Goal: Task Accomplishment & Management: Use online tool/utility

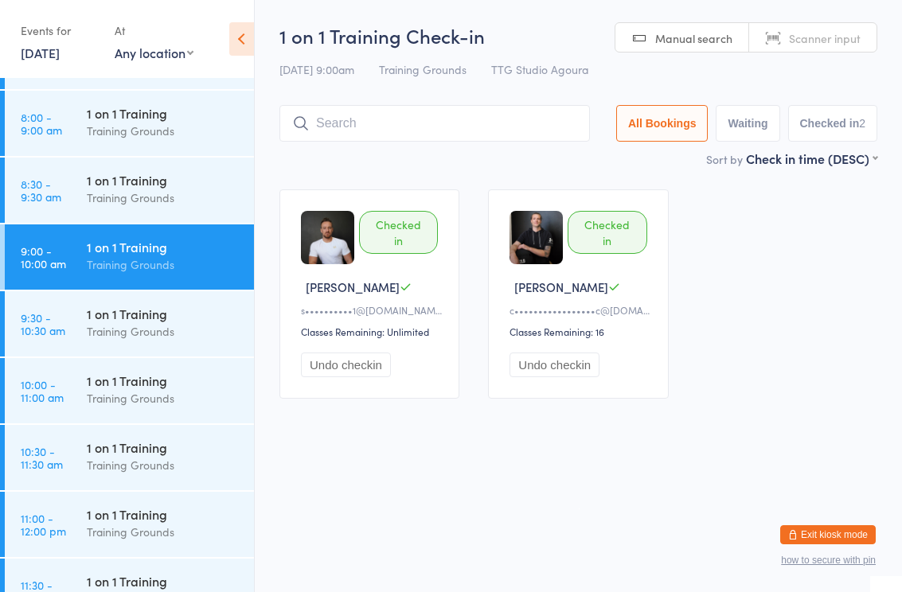
scroll to position [526, 0]
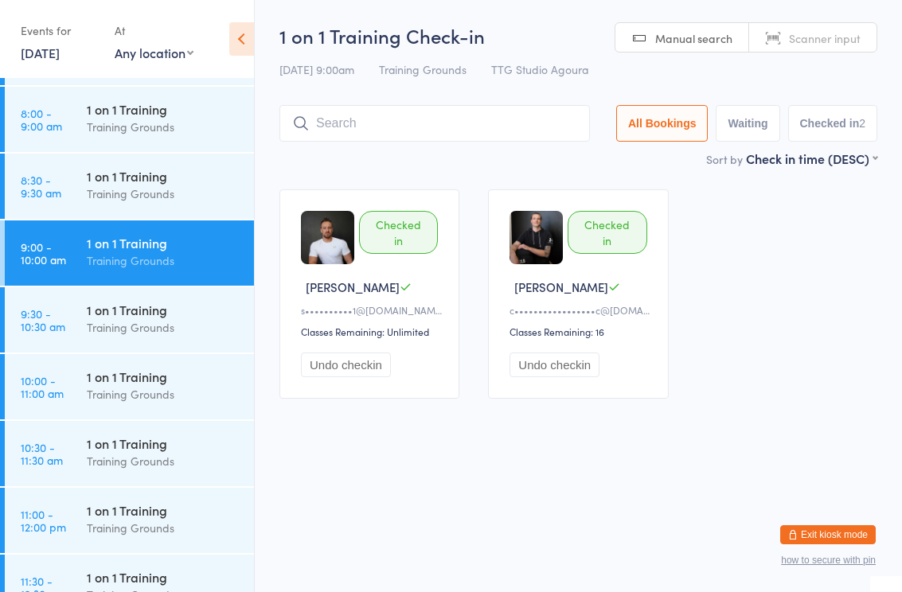
click at [365, 132] on input "search" at bounding box center [434, 123] width 310 height 37
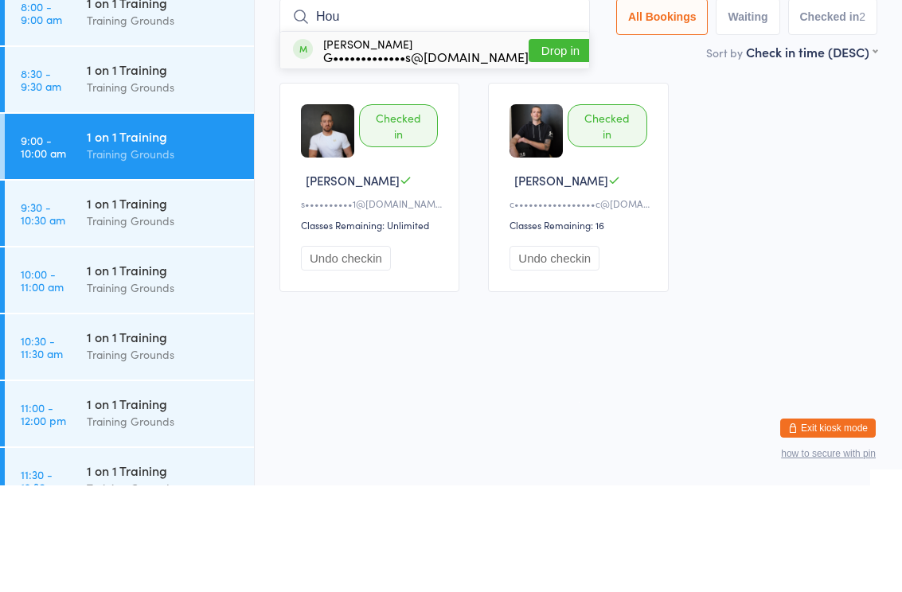
type input "Hou"
click at [447, 157] on div "G•••••••••••••s@[DOMAIN_NAME]" at bounding box center [425, 163] width 205 height 13
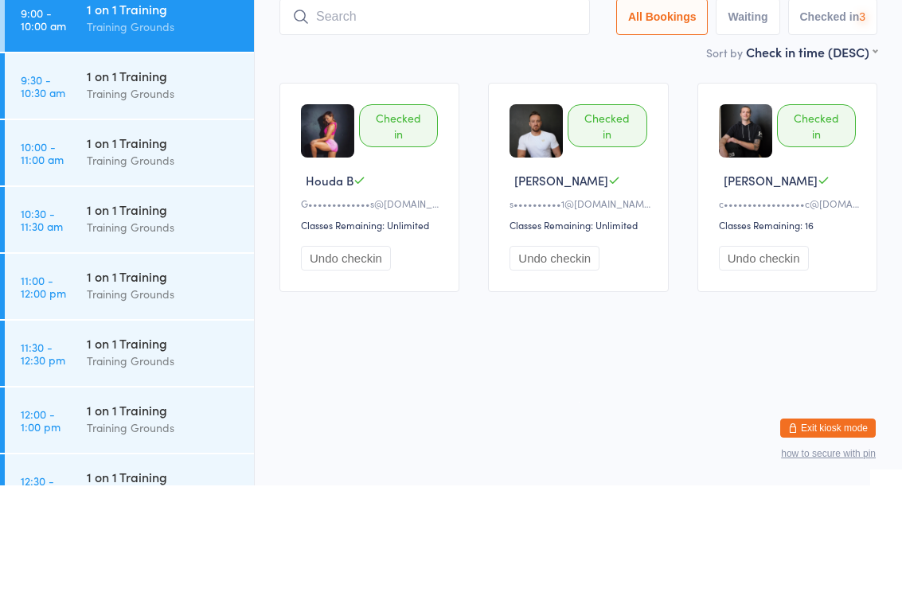
scroll to position [675, 0]
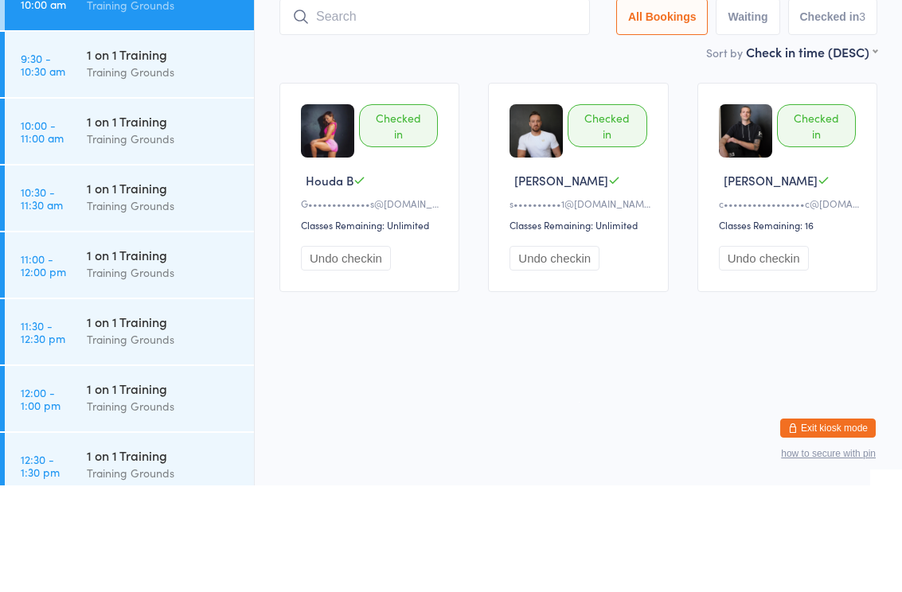
click at [119, 236] on div "Training Grounds" at bounding box center [164, 245] width 154 height 18
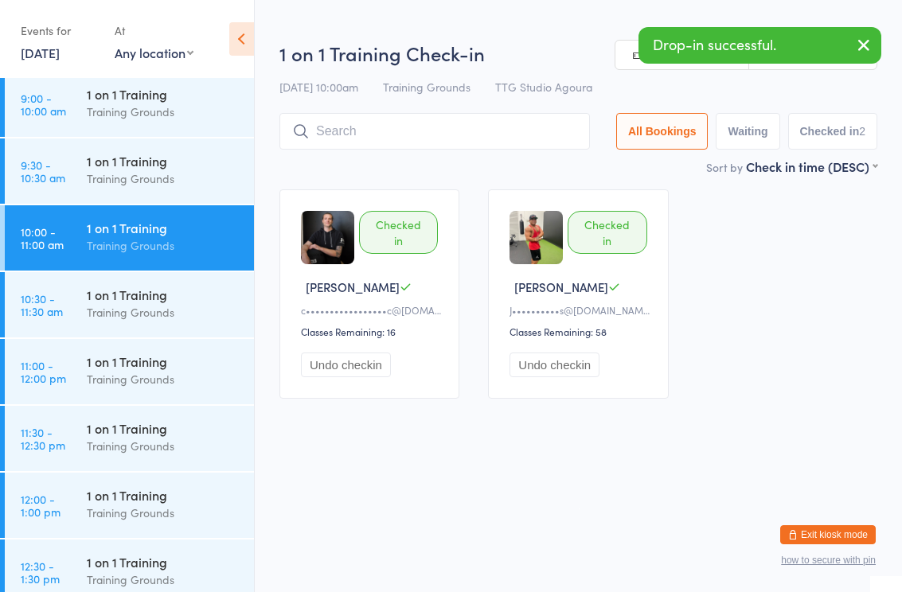
click at [388, 132] on input "search" at bounding box center [434, 131] width 310 height 37
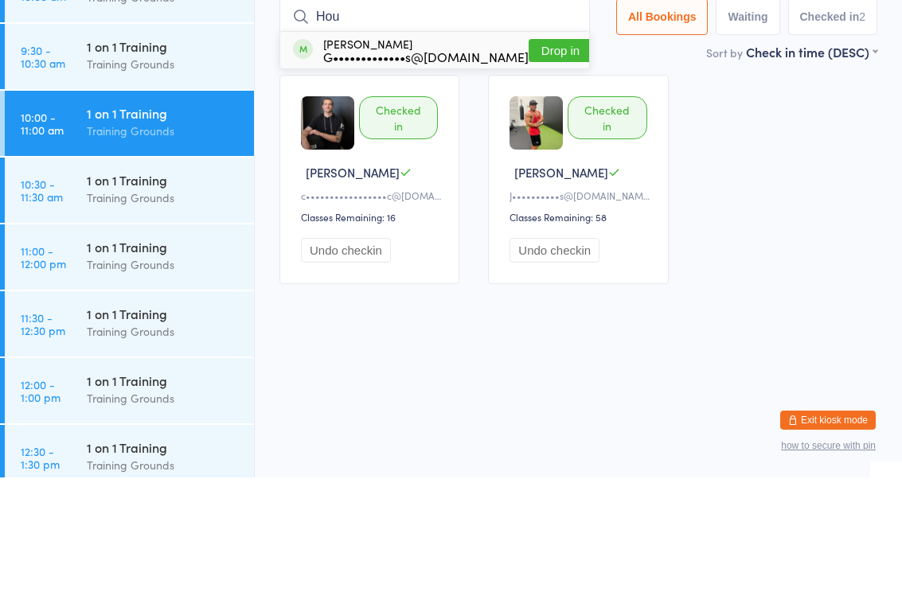
type input "Hou"
click at [396, 165] on div "G•••••••••••••s@[DOMAIN_NAME]" at bounding box center [425, 171] width 205 height 13
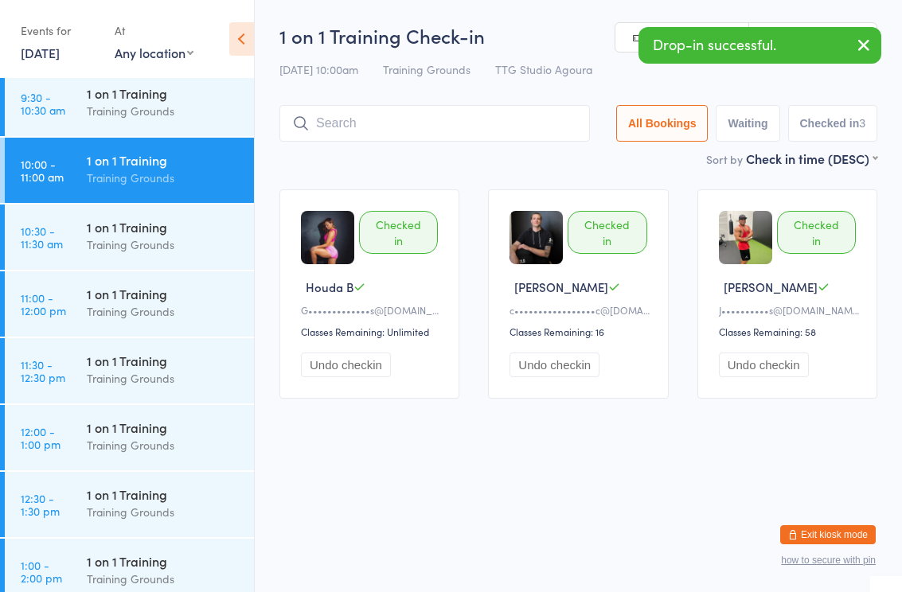
scroll to position [761, 0]
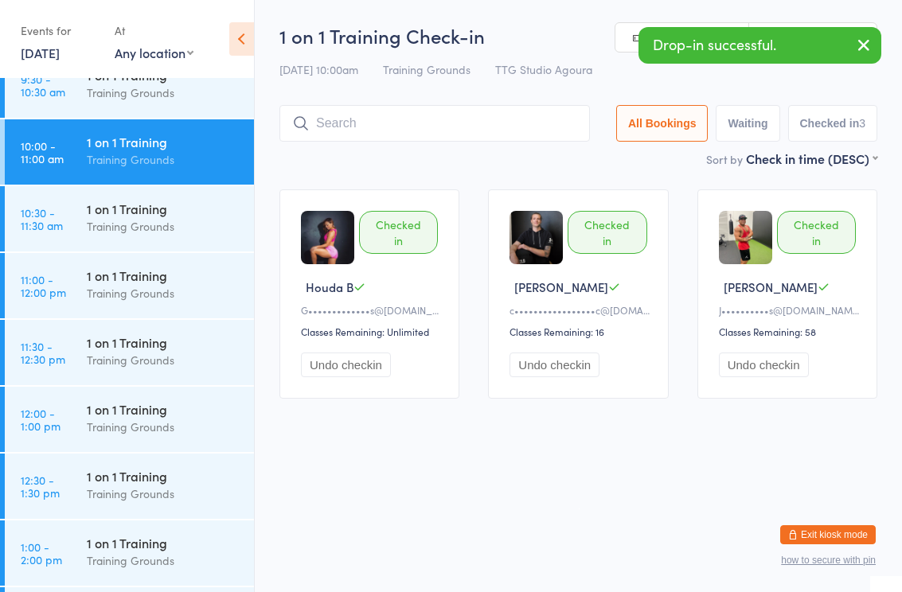
click at [138, 289] on div "Training Grounds" at bounding box center [164, 293] width 154 height 18
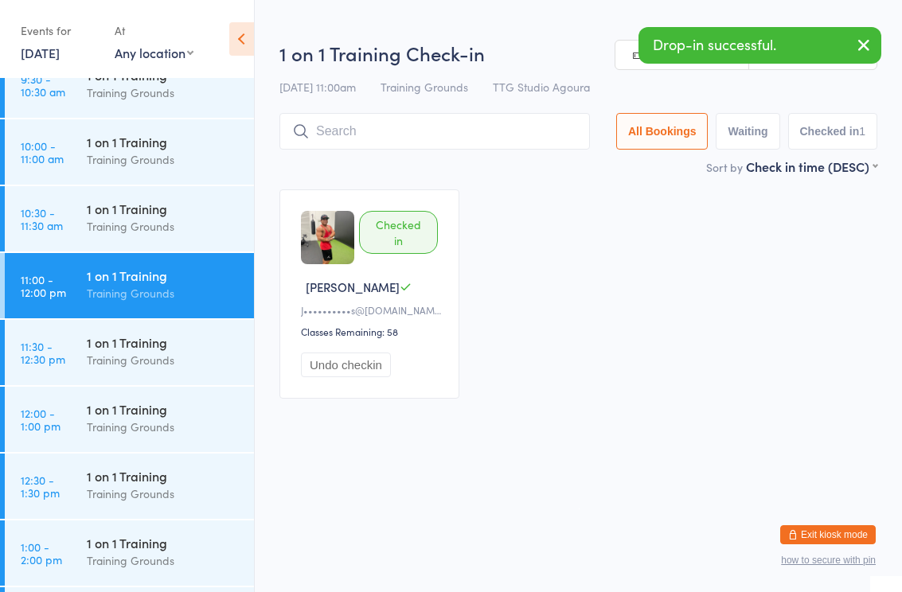
click at [392, 135] on input "search" at bounding box center [434, 131] width 310 height 37
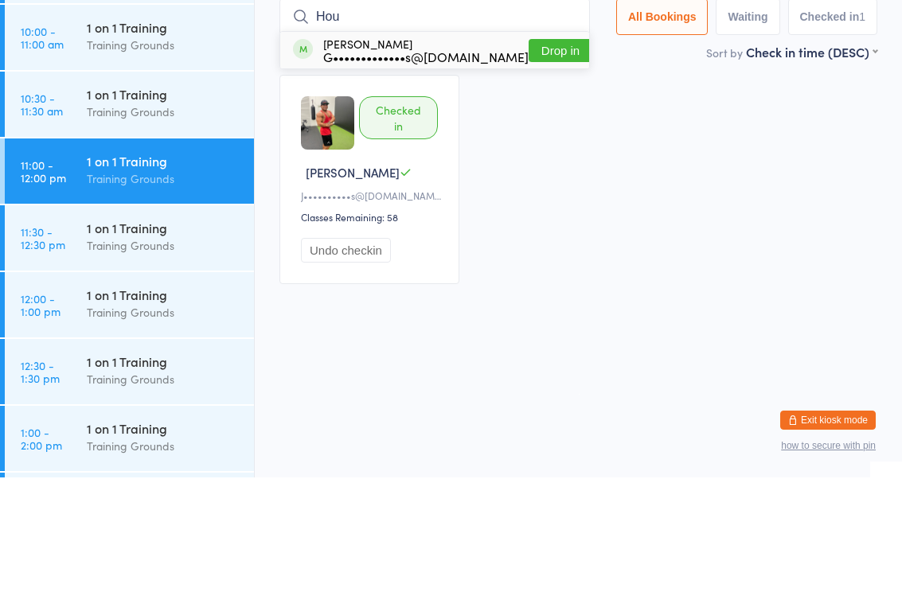
type input "Hou"
click at [429, 165] on div "G•••••••••••••s@[DOMAIN_NAME]" at bounding box center [425, 171] width 205 height 13
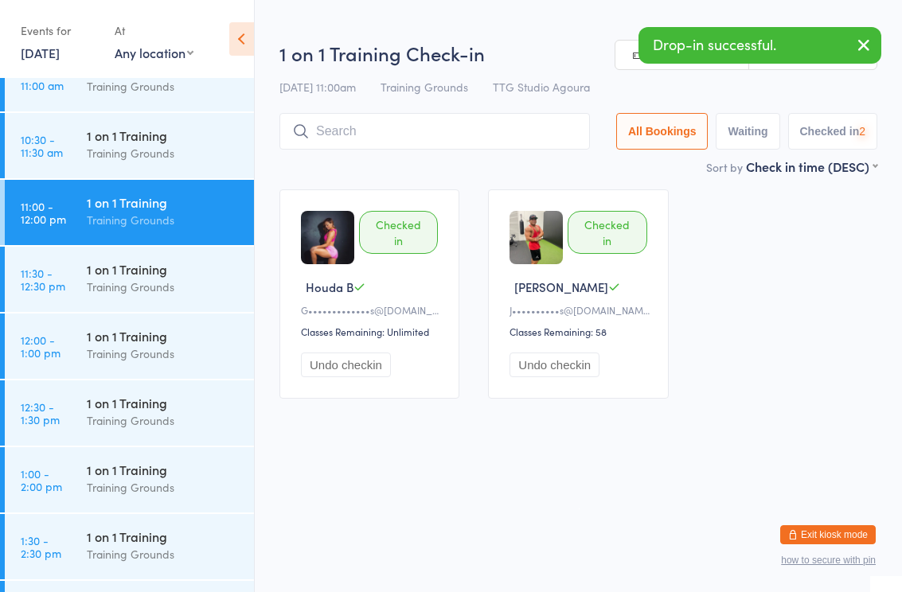
scroll to position [853, 0]
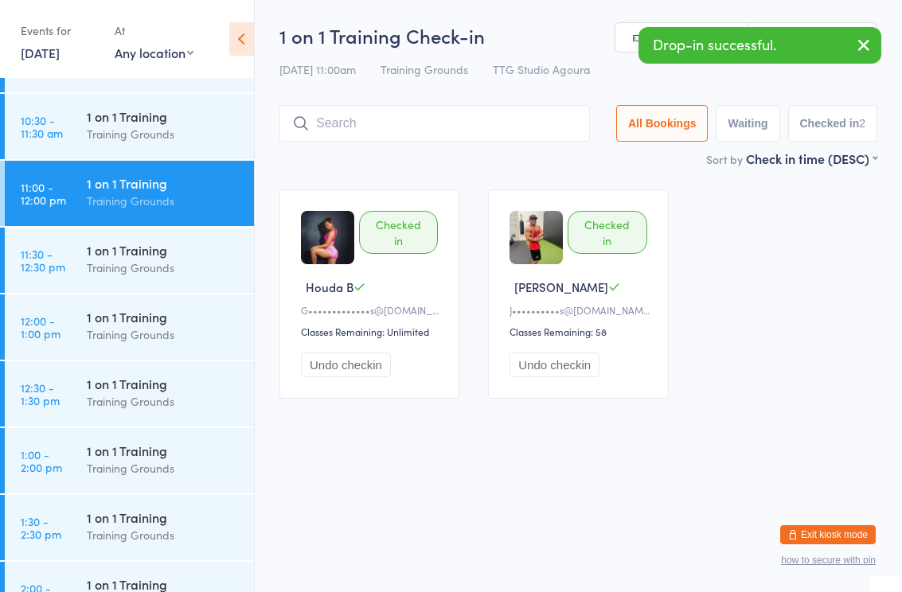
click at [100, 334] on div "Training Grounds" at bounding box center [164, 335] width 154 height 18
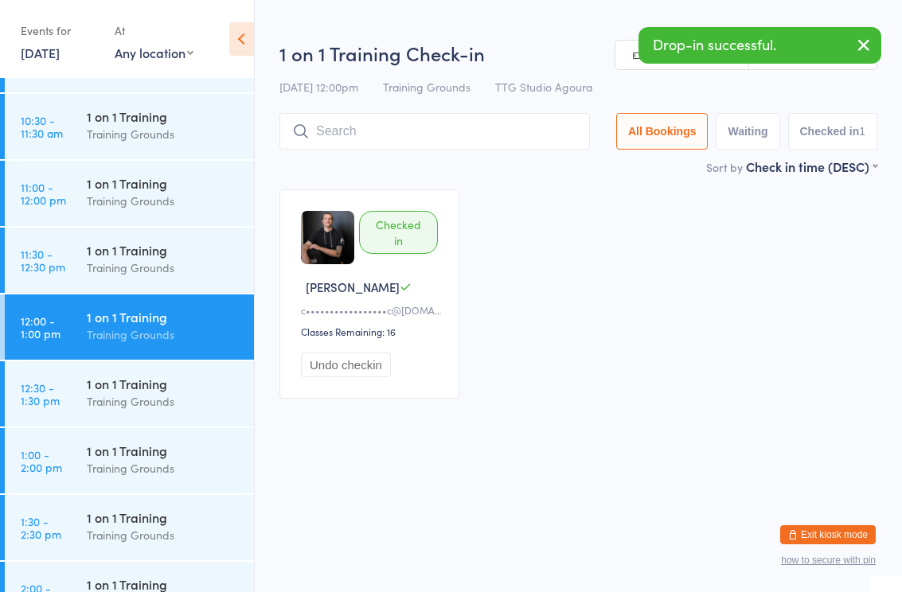
click at [388, 139] on input "search" at bounding box center [434, 131] width 310 height 37
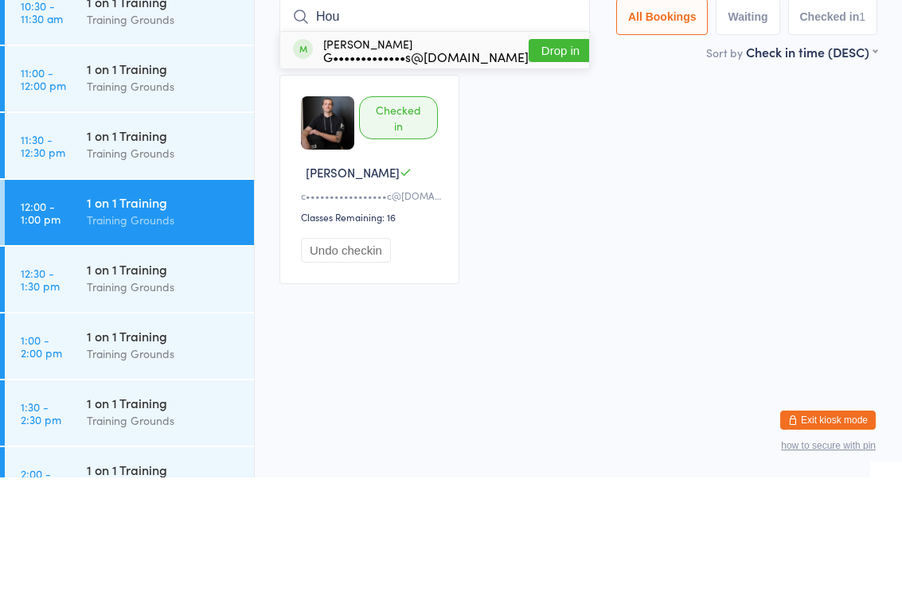
type input "Hou"
click at [416, 165] on div "G•••••••••••••s@[DOMAIN_NAME]" at bounding box center [425, 171] width 205 height 13
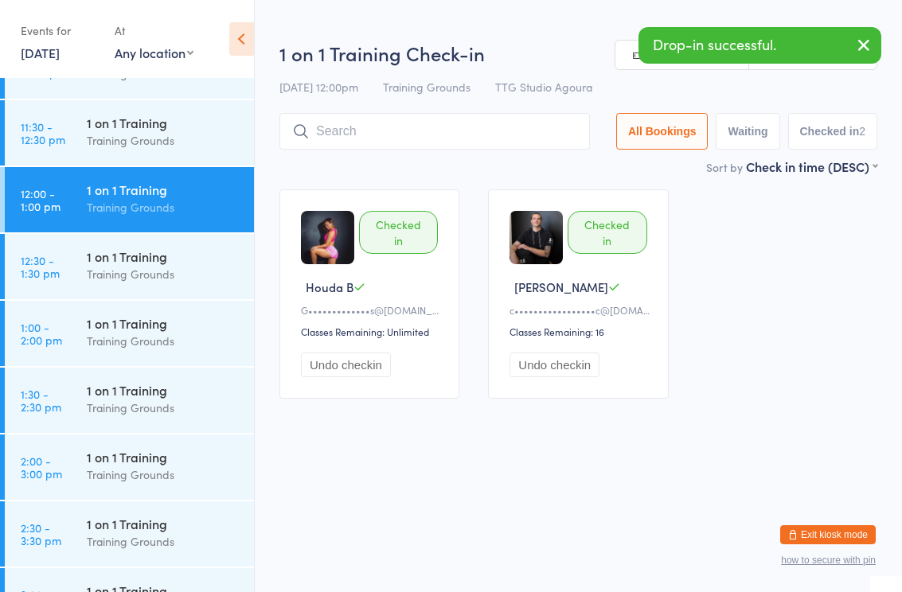
scroll to position [980, 0]
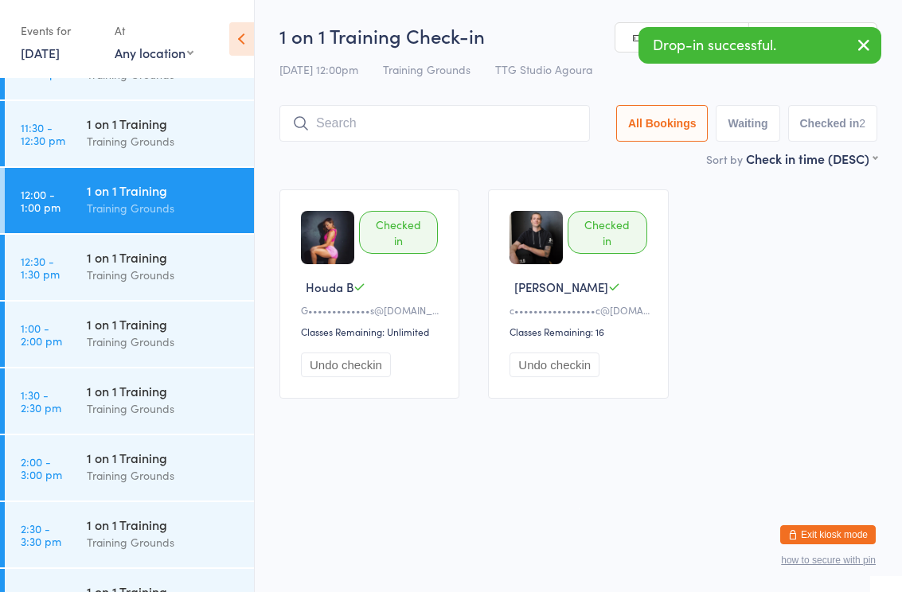
click at [90, 338] on div "Training Grounds" at bounding box center [164, 342] width 154 height 18
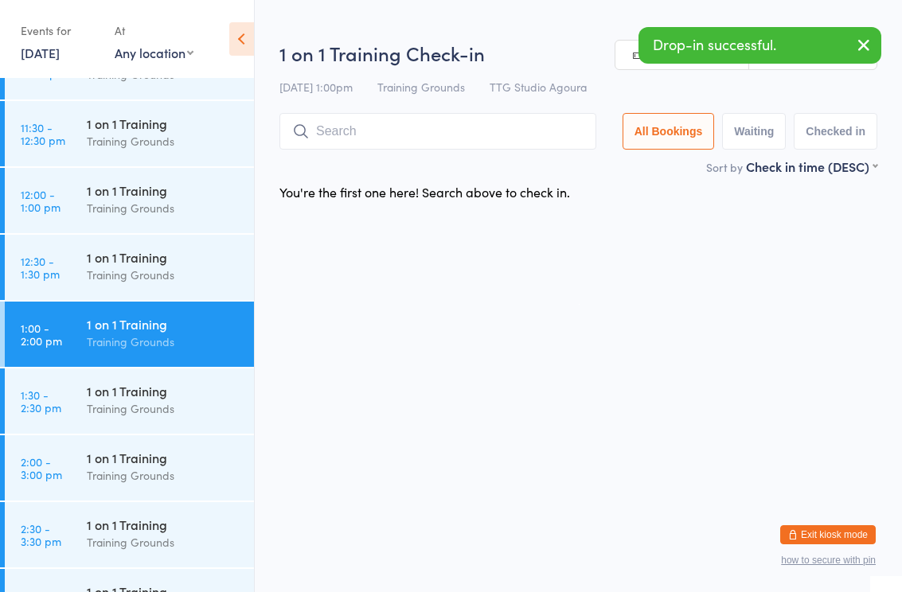
click at [376, 135] on input "search" at bounding box center [437, 131] width 317 height 37
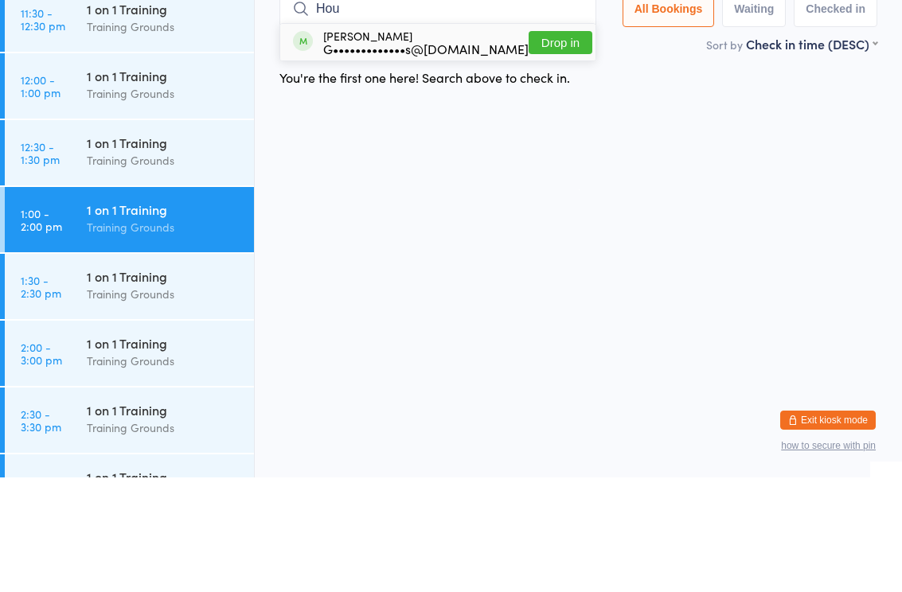
type input "Hou"
click at [403, 157] on div "G•••••••••••••s@[DOMAIN_NAME]" at bounding box center [425, 163] width 205 height 13
